Goal: Navigation & Orientation: Find specific page/section

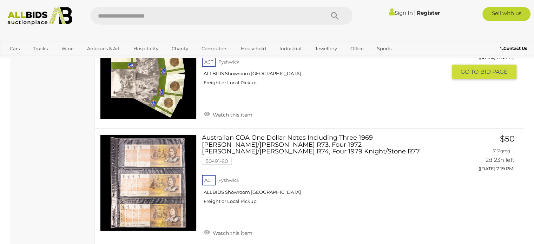
scroll to position [5474, 0]
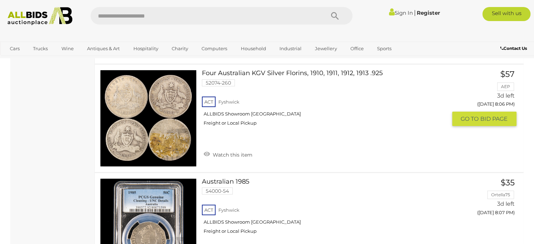
scroll to position [5182, 0]
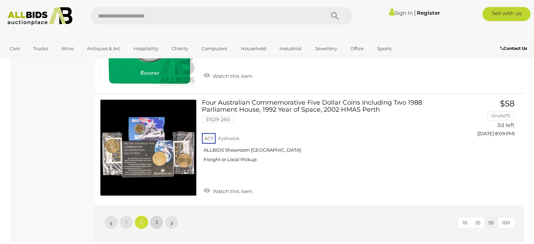
click at [157, 219] on span "3" at bounding box center [156, 222] width 3 height 6
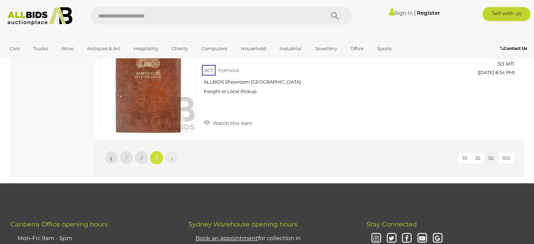
scroll to position [2761, 0]
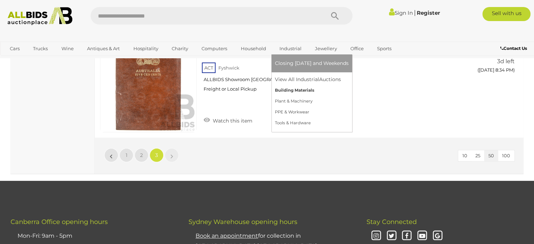
click at [289, 89] on link "Building Materials" at bounding box center [312, 90] width 74 height 11
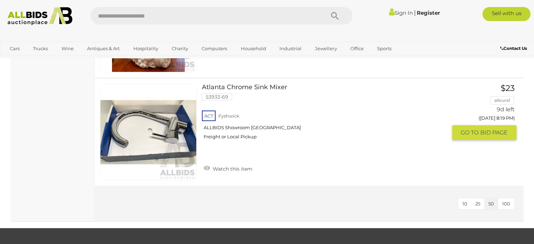
scroll to position [2070, 0]
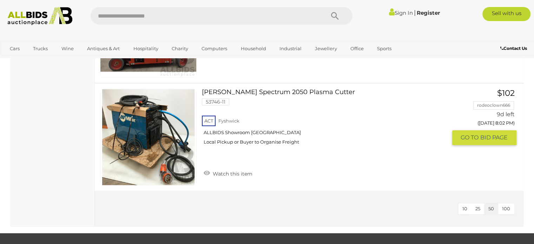
scroll to position [737, 0]
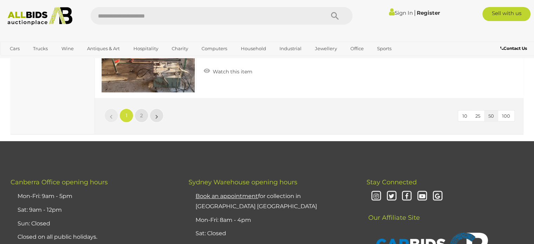
scroll to position [5509, 0]
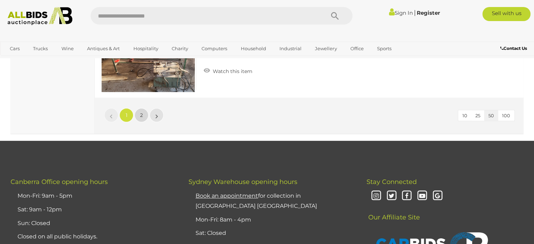
click at [139, 108] on link "2" at bounding box center [141, 115] width 14 height 14
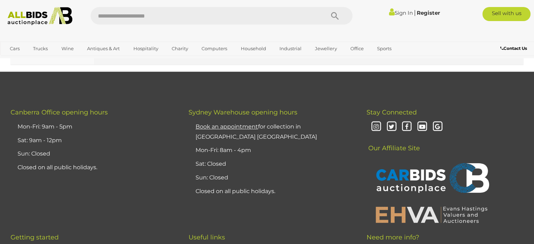
scroll to position [3294, 0]
